Goal: Obtain resource: Download file/media

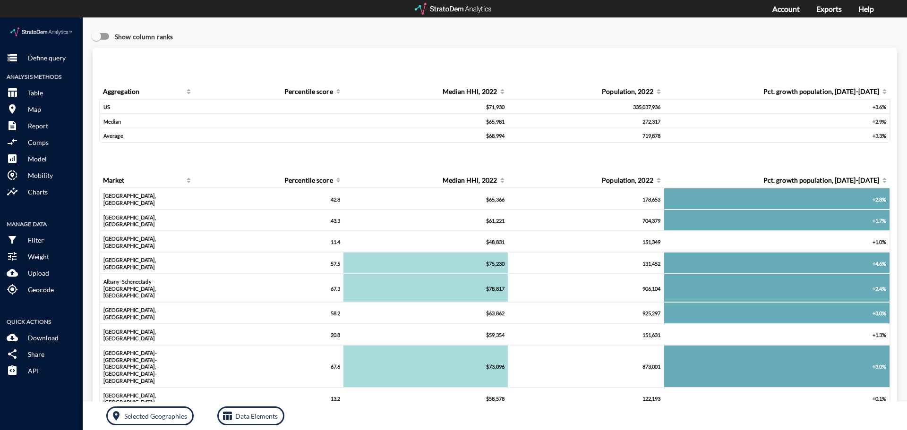
click div "Show column ranks"
click p "Define query"
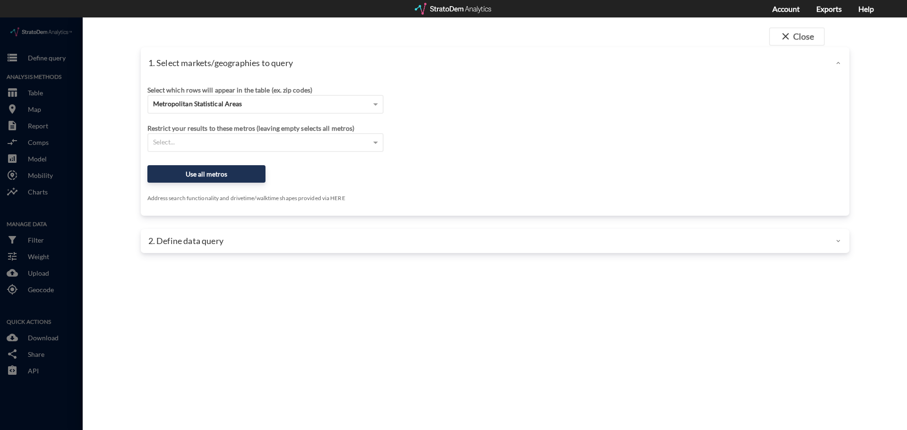
click div "Select which rows will appear in the table (ex. zip codes) Metropolitan Statist…"
click div "Metropolitan Statistical Areas"
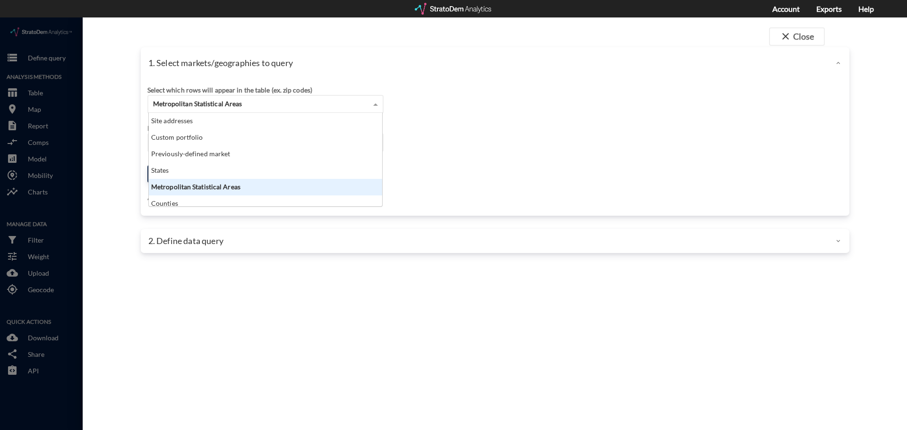
scroll to position [86, 228]
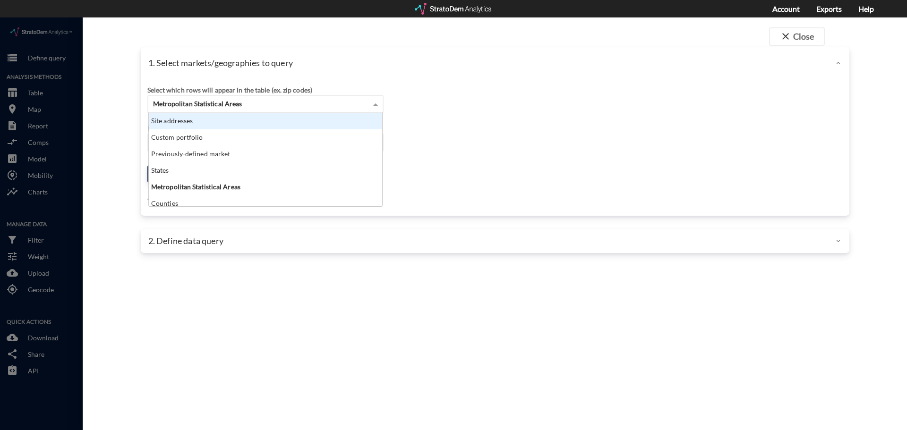
click div "Site addresses"
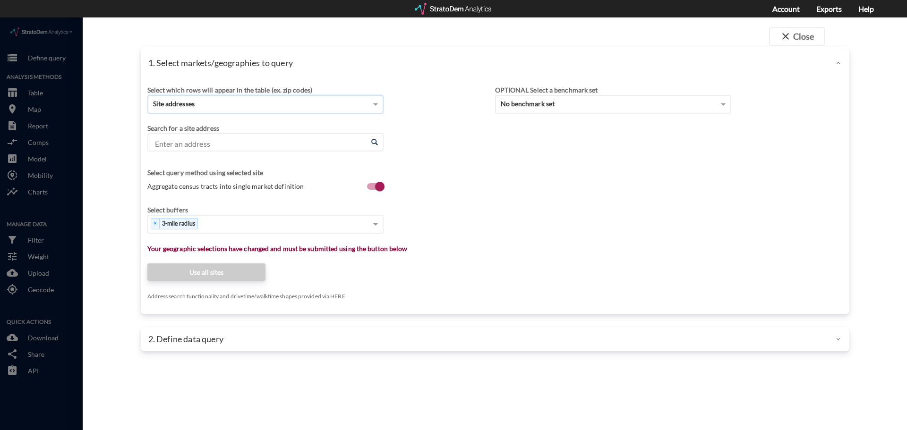
click input "Enter an address"
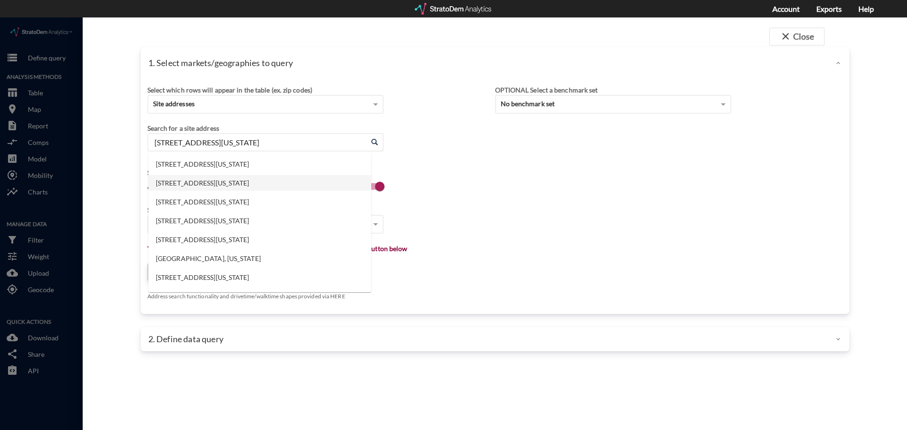
click li "[STREET_ADDRESS][US_STATE]"
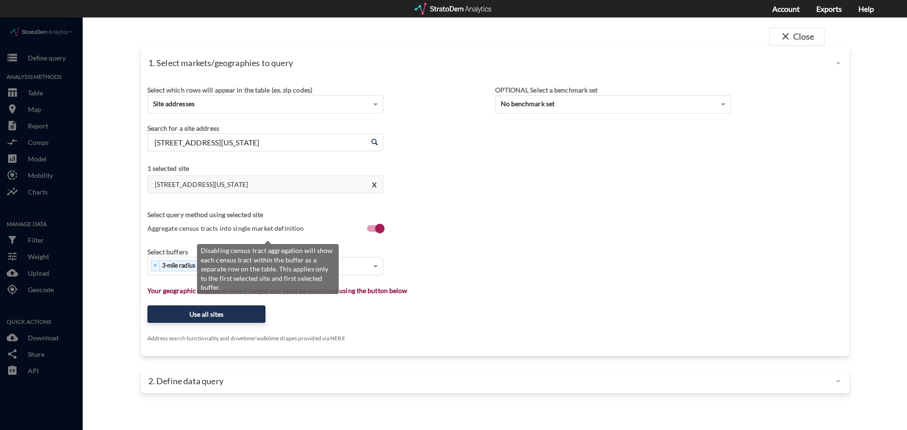
type input "[STREET_ADDRESS][US_STATE]"
click label "Aggregate census tracts into single market definition"
click input "Aggregate census tracts into single market definition"
checkbox input "false"
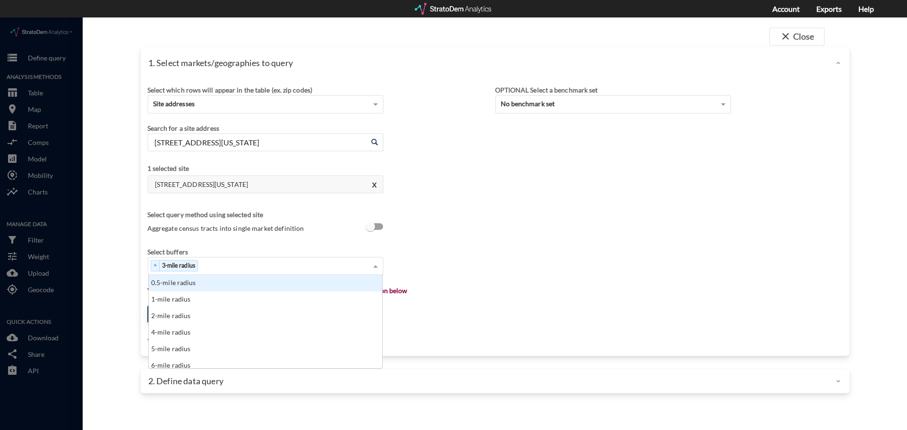
click div "× 3-mile radius"
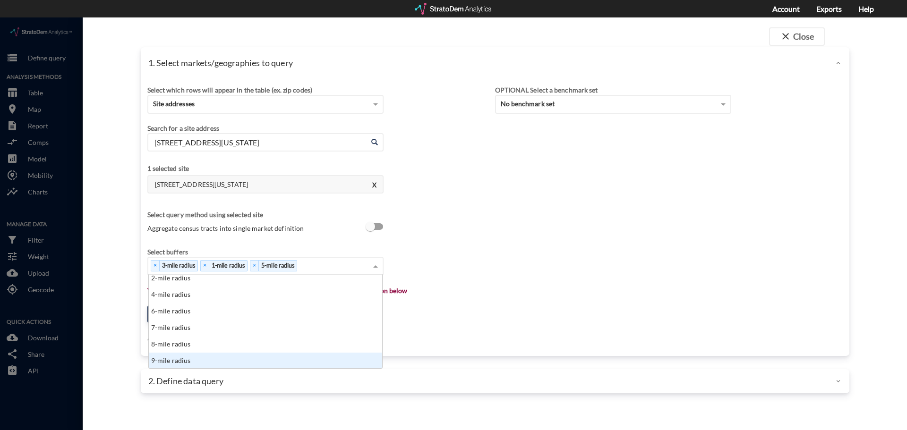
scroll to position [38, 0]
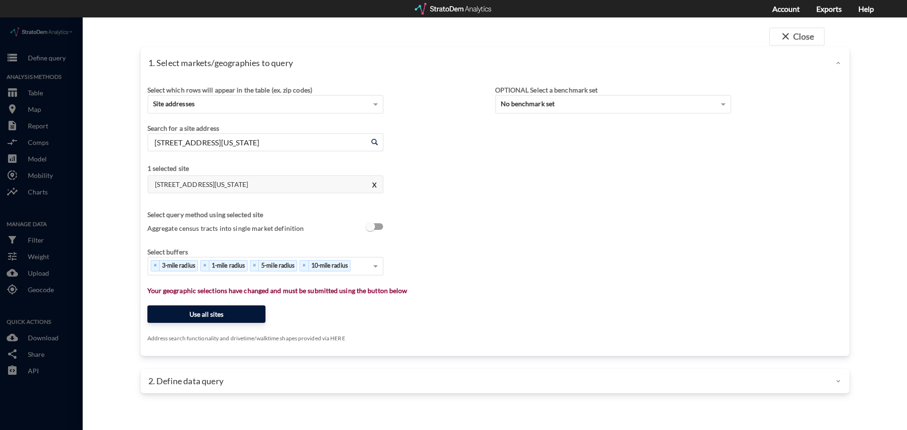
click button "Use all sites"
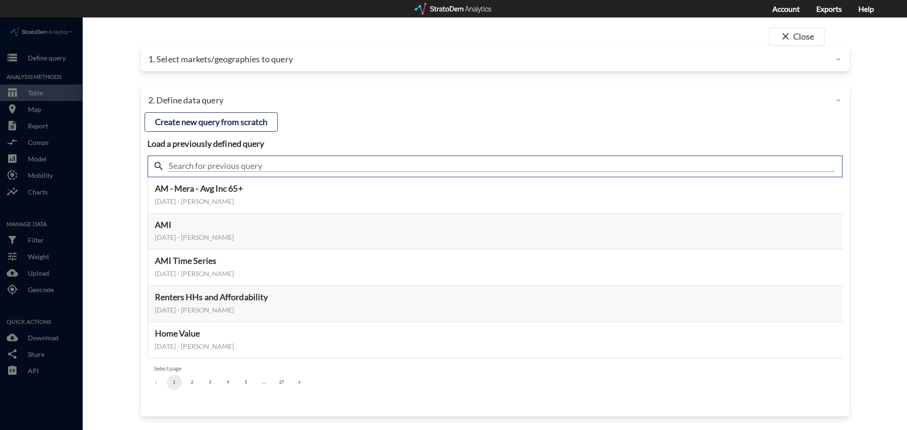
click input "text"
type input "housing demand"
click input "housing demand"
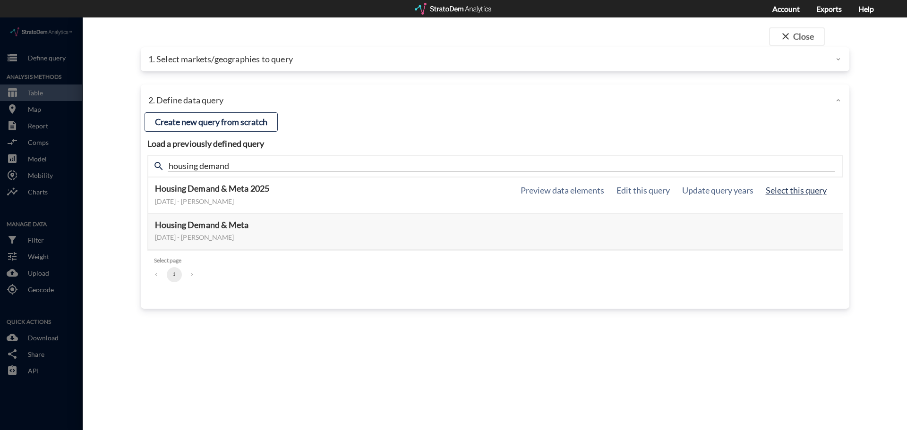
click button "Select this query"
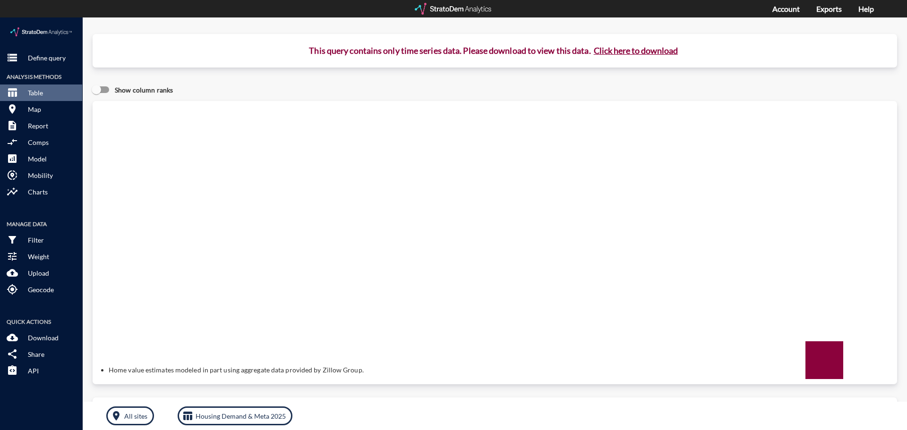
click button "Click here to download"
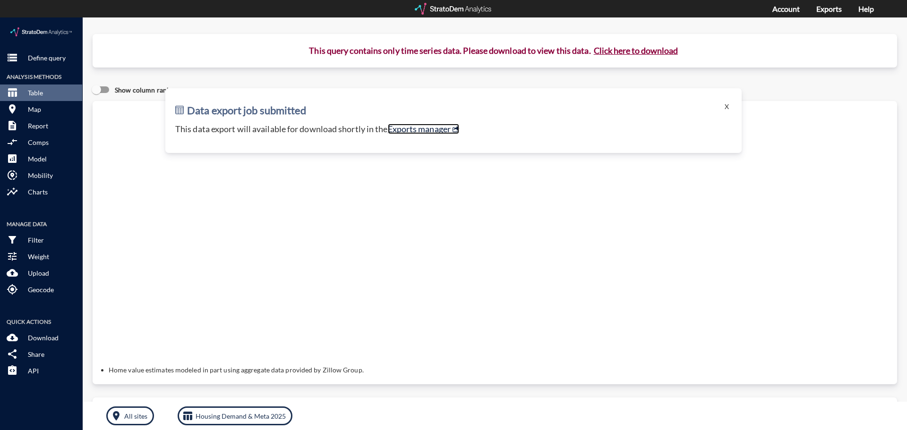
click link "Exports manager"
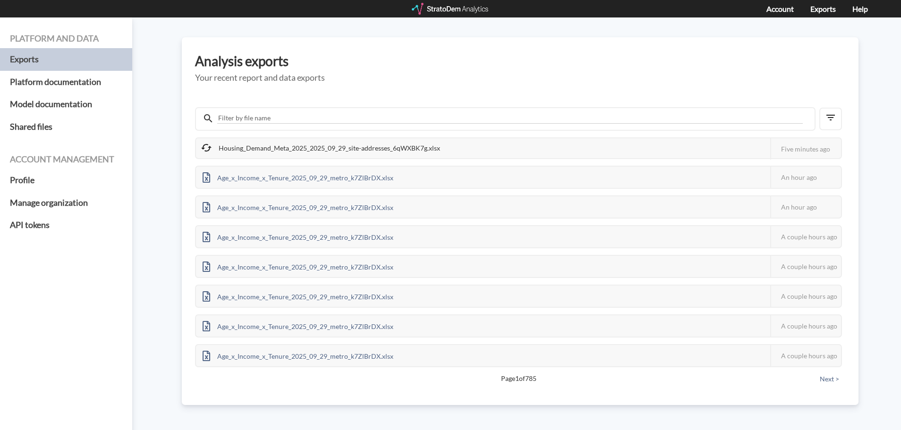
click at [457, 93] on div "Housing_Demand_Meta_2025_2025_09_29_site-addresses_6qWXBK7g.xlsx This job faile…" at bounding box center [520, 237] width 650 height 301
